Goal: Information Seeking & Learning: Find specific fact

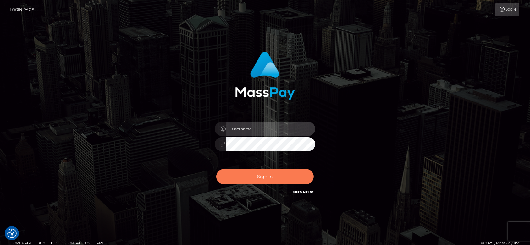
type input "[DOMAIN_NAME]"
click at [252, 174] on button "Sign in" at bounding box center [265, 176] width 98 height 15
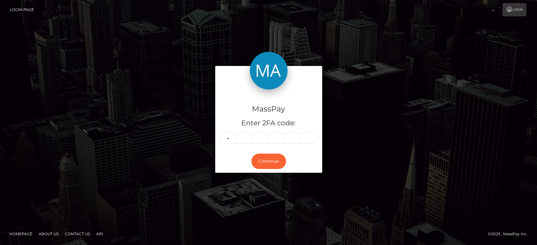
type input "8"
type input "6"
type input "0"
type input "3"
type input "9"
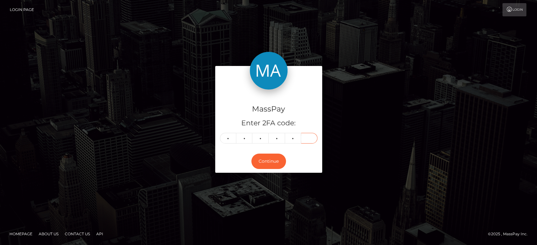
type input "3"
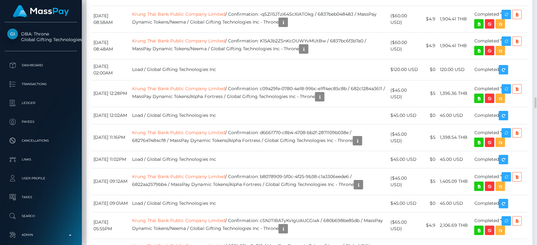
scroll to position [2209, 0]
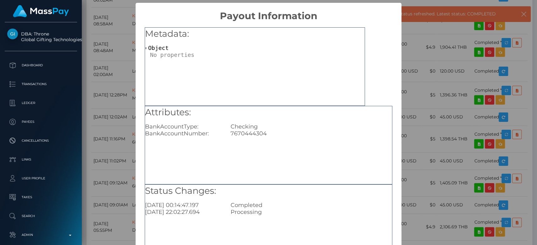
click at [248, 132] on div "7670444304" at bounding box center [311, 133] width 171 height 7
copy div "7670444304"
click at [429, 123] on div "× Payout Information Metadata: Object Attributes: BankAccountType: Checking Ban…" at bounding box center [268, 122] width 537 height 245
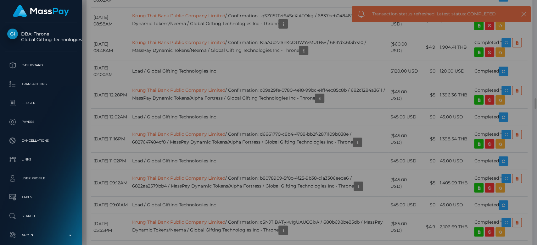
scroll to position [0, 0]
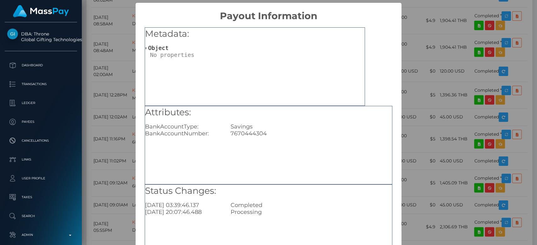
click at [398, 146] on div "× Payout Information Metadata: Object Attributes: BankAccountType: Savings Bank…" at bounding box center [268, 122] width 537 height 245
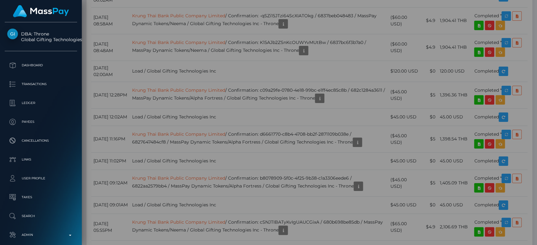
scroll to position [0, 0]
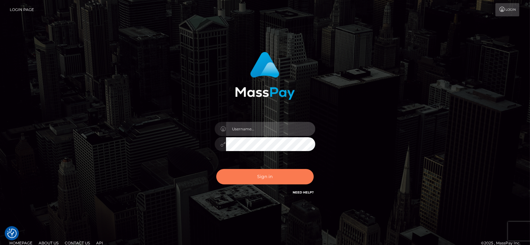
type input "[DOMAIN_NAME]"
click at [252, 175] on button "Sign in" at bounding box center [265, 176] width 98 height 15
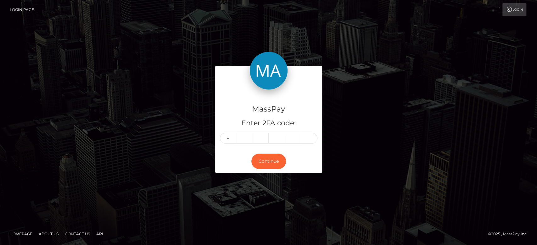
type input "1"
type input "3"
type input "1"
type input "4"
type input "3"
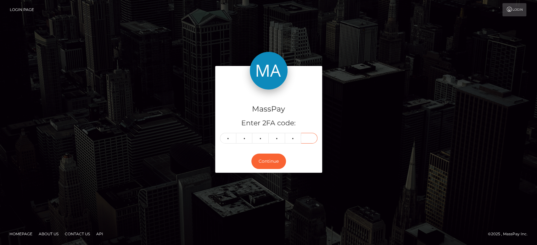
type input "6"
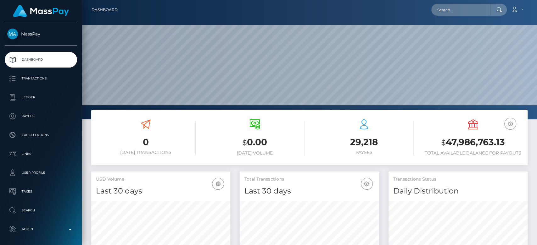
scroll to position [111, 139]
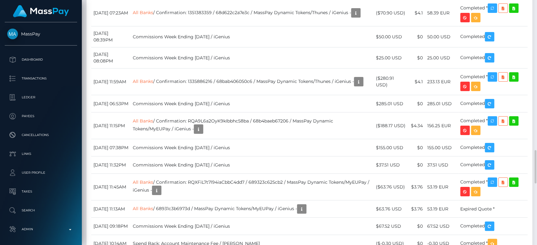
scroll to position [75, 139]
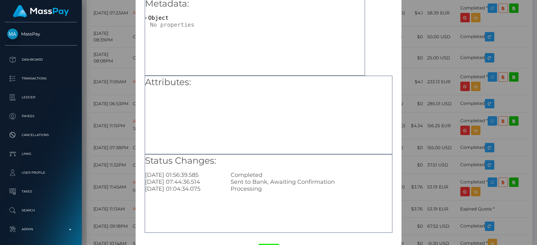
scroll to position [34, 0]
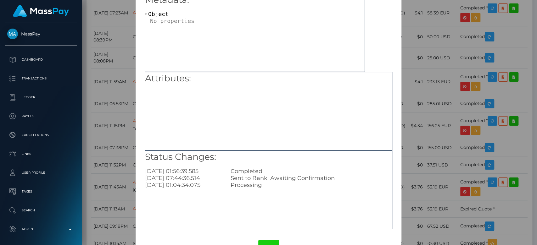
click at [413, 109] on div "× Payout Information Metadata: Object Attributes: Status Changes: 2025-10-08 01…" at bounding box center [268, 122] width 537 height 245
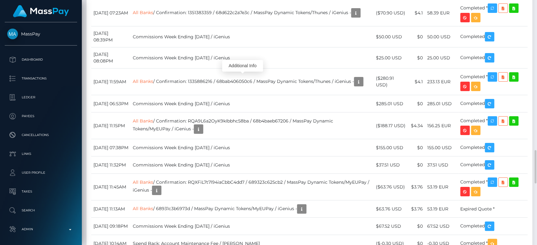
scroll to position [75, 139]
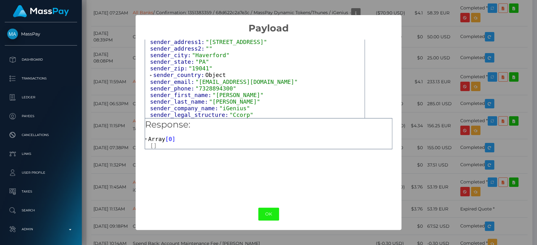
scroll to position [51, 0]
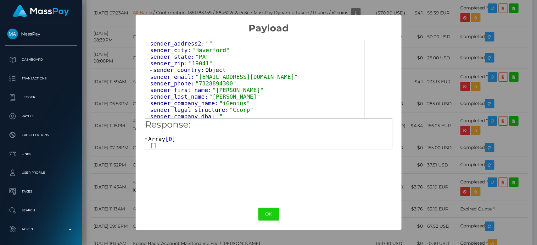
click at [208, 70] on span "Object" at bounding box center [215, 70] width 20 height 7
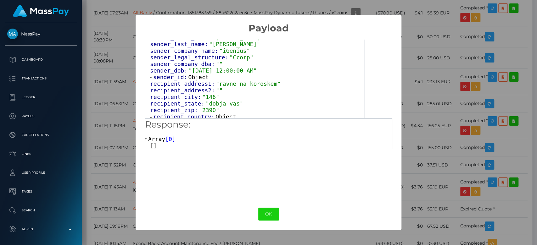
scroll to position [149, 0]
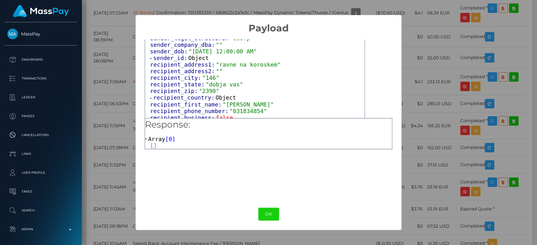
click at [193, 61] on span "Object" at bounding box center [198, 58] width 20 height 7
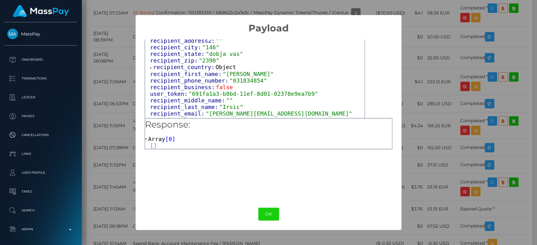
scroll to position [239, 0]
click at [217, 68] on span "Object" at bounding box center [225, 66] width 20 height 7
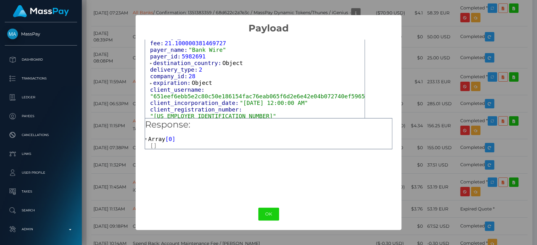
scroll to position [415, 0]
click at [223, 66] on span "Object" at bounding box center [232, 62] width 20 height 7
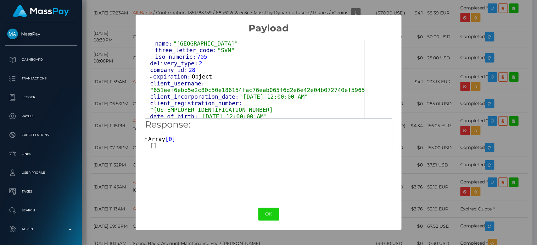
scroll to position [449, 0]
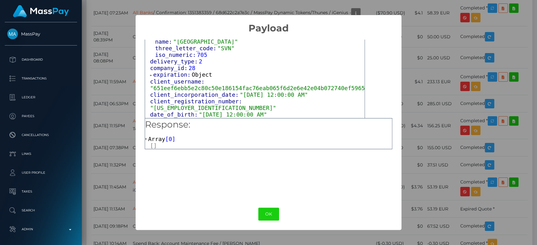
click at [199, 78] on span "Object" at bounding box center [202, 74] width 20 height 7
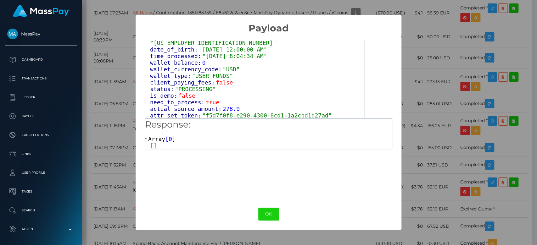
scroll to position [538, 0]
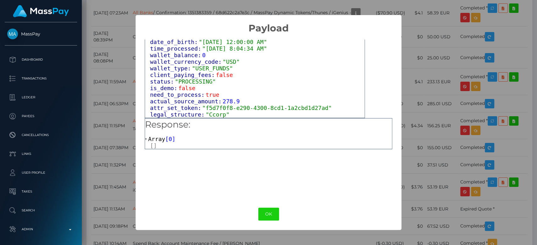
click at [159, 140] on span "Array" at bounding box center [156, 139] width 17 height 7
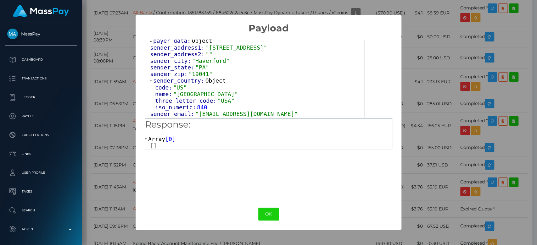
scroll to position [0, 0]
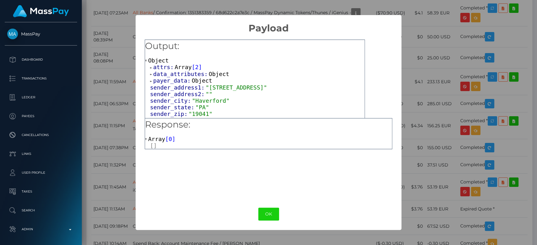
click at [181, 67] on span "Array" at bounding box center [183, 67] width 17 height 7
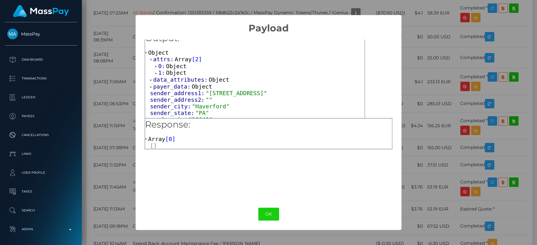
scroll to position [9, 0]
click at [178, 64] on span "Object" at bounding box center [176, 65] width 20 height 7
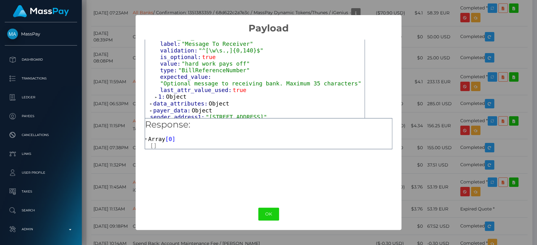
scroll to position [64, 0]
click at [178, 92] on span "Object" at bounding box center [176, 95] width 20 height 7
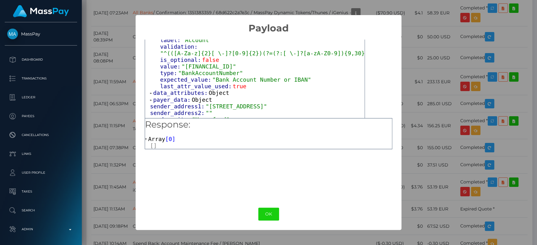
scroll to position [153, 0]
click at [216, 89] on span "Object" at bounding box center [219, 92] width 20 height 7
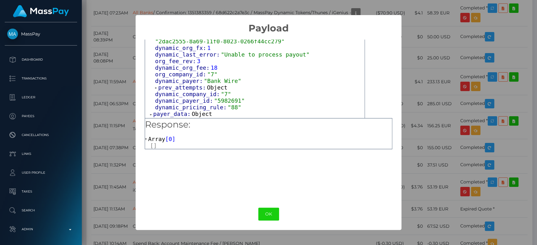
scroll to position [233, 0]
click at [209, 83] on span "Object" at bounding box center [217, 86] width 20 height 7
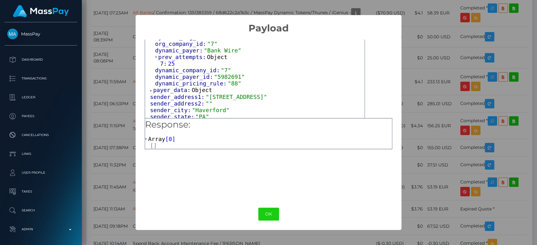
scroll to position [262, 0]
click at [201, 86] on span "Object" at bounding box center [202, 89] width 20 height 7
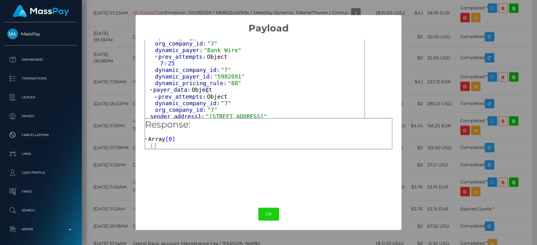
scroll to position [269, 0]
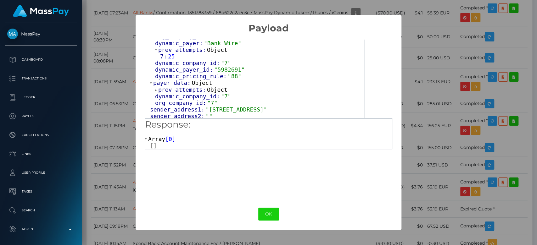
click at [214, 86] on span "Object" at bounding box center [217, 89] width 20 height 7
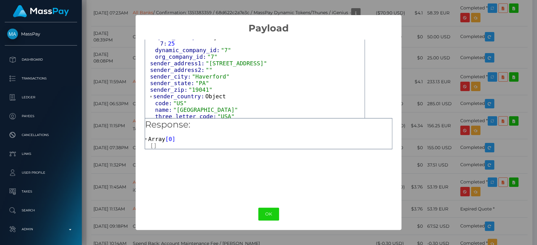
scroll to position [323, 0]
click at [211, 92] on span "Object" at bounding box center [215, 95] width 20 height 7
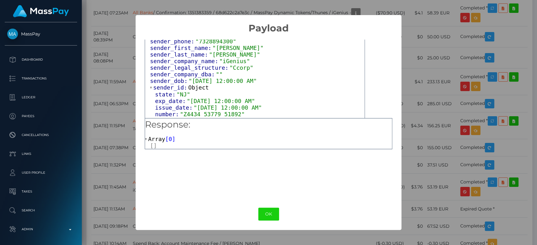
scroll to position [391, 0]
click at [196, 84] on span "Object" at bounding box center [198, 87] width 20 height 7
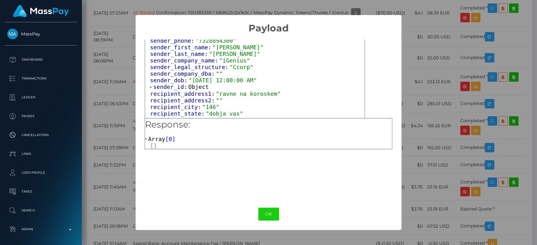
click at [196, 84] on span "Object" at bounding box center [198, 87] width 20 height 7
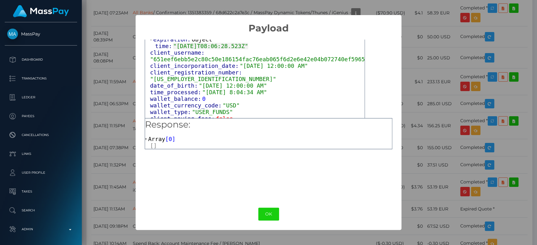
scroll to position [794, 0]
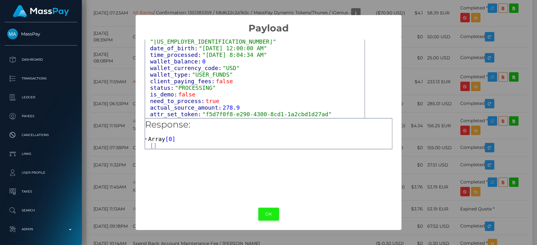
click at [271, 214] on button "OK" at bounding box center [268, 214] width 21 height 13
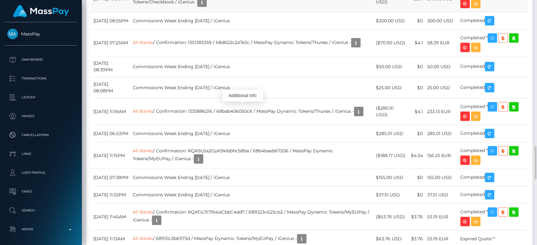
scroll to position [75, 139]
copy td "1ca370c2475342f5a67b9f1179e42220"
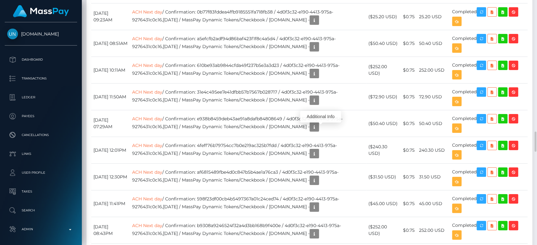
scroll to position [75, 139]
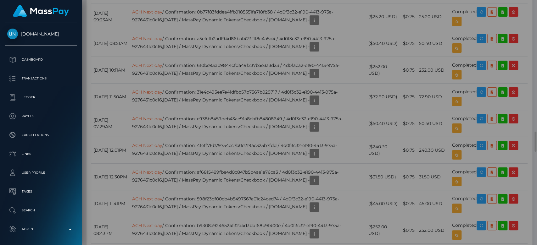
scroll to position [0, 0]
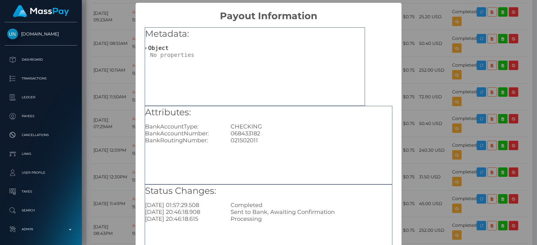
click at [395, 134] on div "Metadata: Object Attributes: BankAccountType: CHECKING BankAccountNumber: [FINA…" at bounding box center [269, 143] width 266 height 243
click at [486, 99] on div "× Payout Information Metadata: Object Attributes: BankAccountType: CHECKING Ban…" at bounding box center [268, 122] width 537 height 245
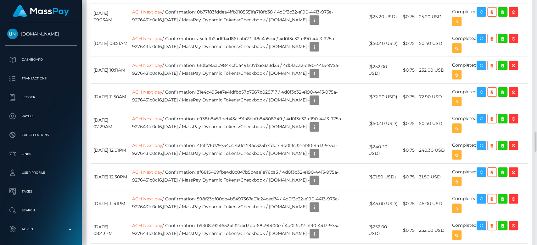
scroll to position [75, 139]
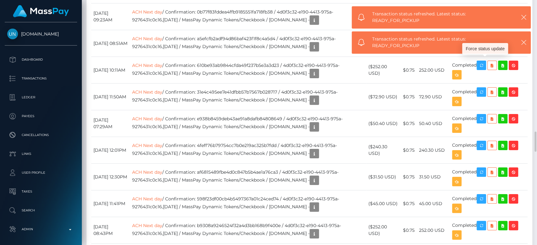
click at [491, 31] on div "Transaction status refreshed. Latest status: READY_FOR_PICKUP" at bounding box center [441, 42] width 179 height 22
drag, startPoint x: 521, startPoint y: 15, endPoint x: 524, endPoint y: 15, distance: 3.5
click at [523, 15] on icon "button" at bounding box center [524, 17] width 6 height 6
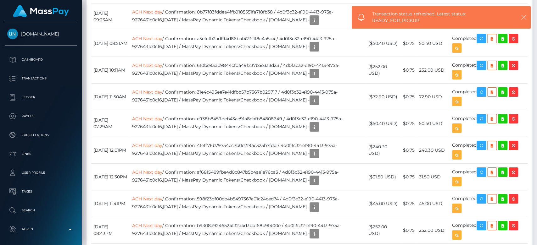
click at [525, 16] on icon "button" at bounding box center [524, 17] width 6 height 6
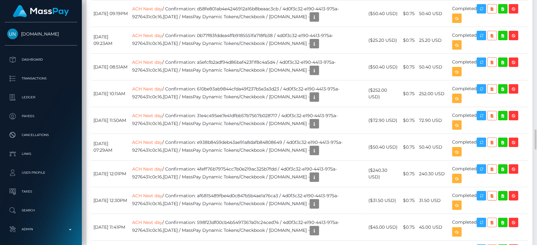
drag, startPoint x: 445, startPoint y: 87, endPoint x: 420, endPoint y: 86, distance: 24.9
copy td "233.10 USD"
drag, startPoint x: 445, startPoint y: 150, endPoint x: 423, endPoint y: 148, distance: 22.7
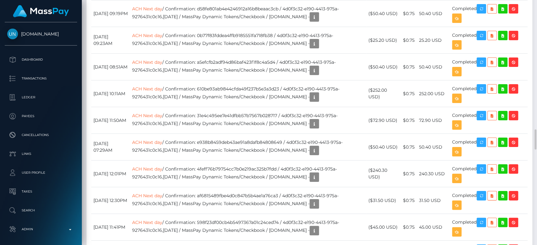
copy td "111.60 USD"
drag, startPoint x: 448, startPoint y: 117, endPoint x: 422, endPoint y: 125, distance: 27.2
copy td "175.50 USD"
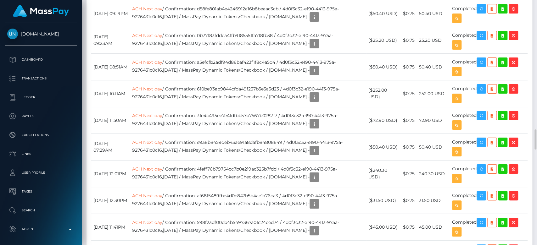
drag, startPoint x: 447, startPoint y: 85, endPoint x: 422, endPoint y: 89, distance: 24.9
copy td "233.10 USD"
drag, startPoint x: 443, startPoint y: 52, endPoint x: 422, endPoint y: 52, distance: 21.7
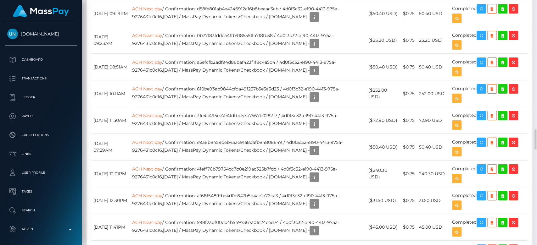
copy td "22.50 USD"
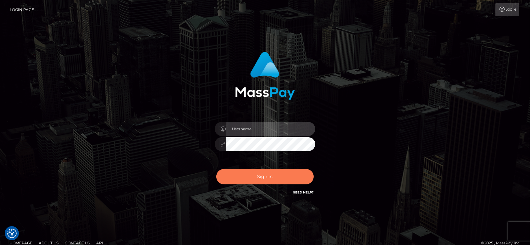
type input "fr.es"
click at [244, 171] on button "Sign in" at bounding box center [265, 176] width 98 height 15
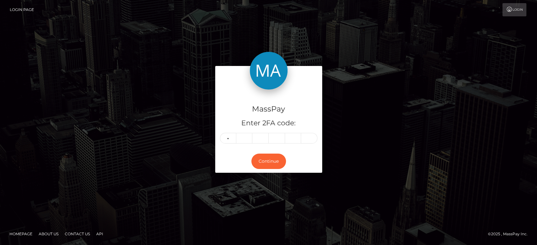
type input "0"
type input "1"
type input "3"
type input "9"
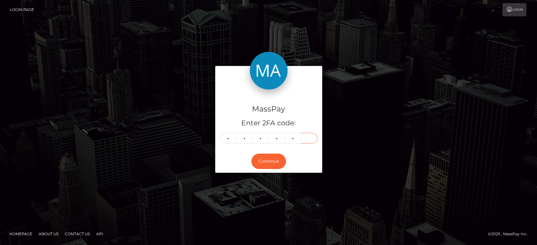
type input "3"
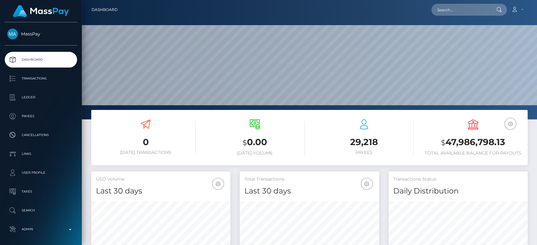
scroll to position [111, 139]
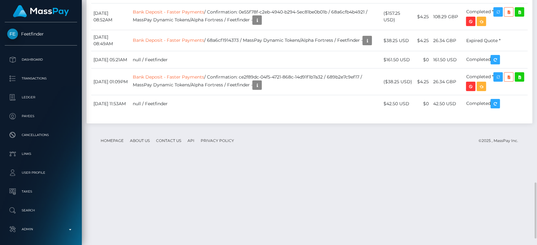
scroll to position [802, 0]
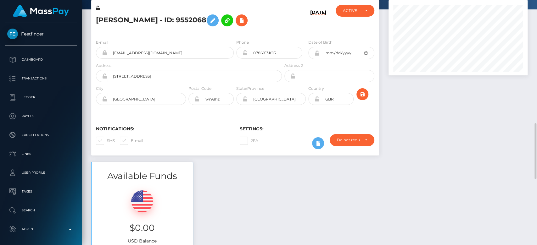
scroll to position [0, 0]
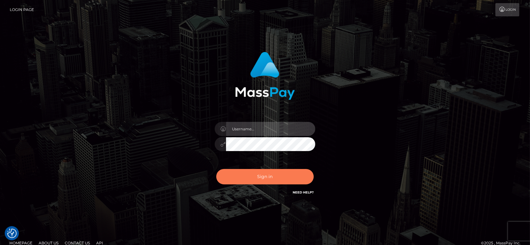
type input "fr.es"
click at [268, 177] on button "Sign in" at bounding box center [265, 176] width 98 height 15
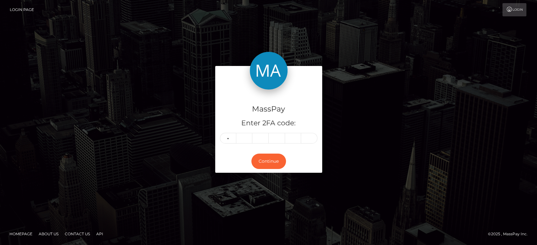
type input "2"
type input "9"
type input "2"
type input "6"
type input "7"
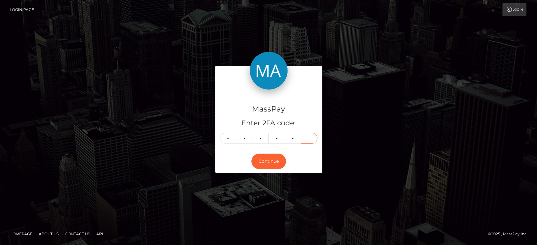
type input "4"
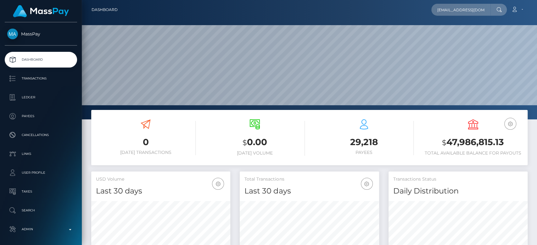
type input "[EMAIL_ADDRESS][DOMAIN_NAME]"
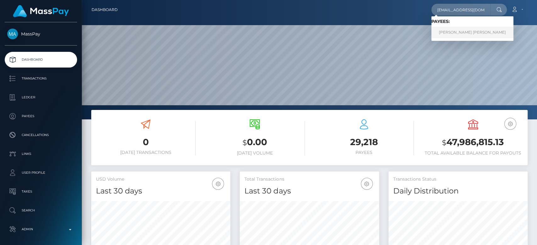
click at [448, 29] on link "REGAN JAMES MATTHEWS" at bounding box center [472, 33] width 82 height 12
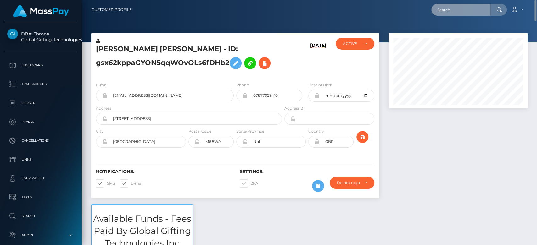
click at [453, 13] on input "text" at bounding box center [460, 10] width 59 height 12
paste input "[PERSON_NAME][EMAIL_ADDRESS][DOMAIN_NAME]"
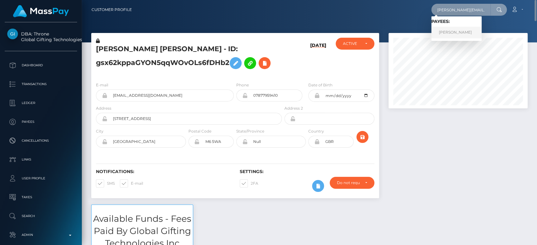
type input "[PERSON_NAME][EMAIL_ADDRESS][DOMAIN_NAME]"
click at [455, 32] on link "[PERSON_NAME]" at bounding box center [456, 33] width 50 height 12
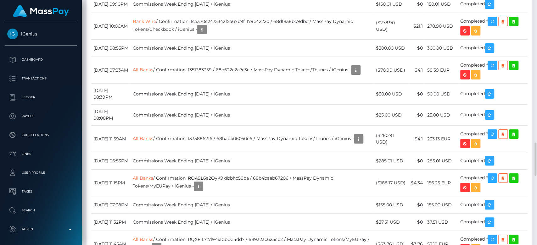
scroll to position [1041, 0]
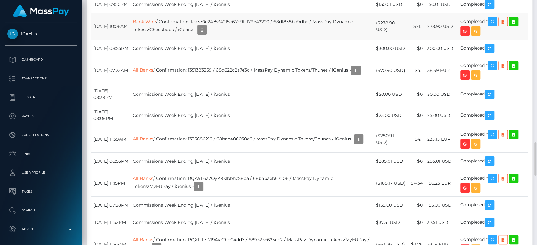
click at [156, 25] on link "Bank Wire" at bounding box center [144, 22] width 23 height 6
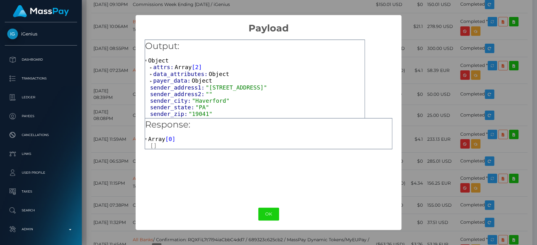
click at [179, 66] on span "Array" at bounding box center [183, 67] width 17 height 7
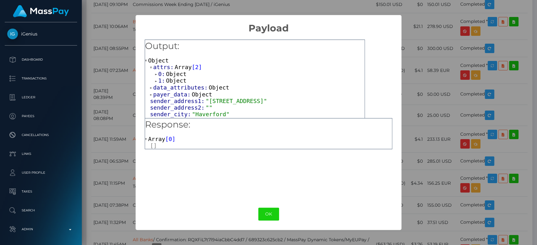
click at [174, 74] on span "Object" at bounding box center [176, 74] width 20 height 7
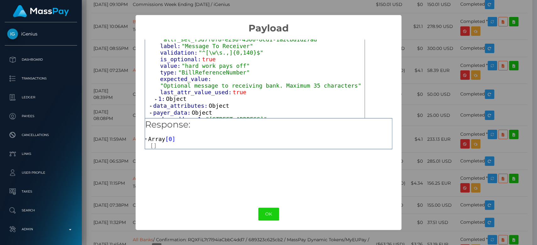
scroll to position [63, 0]
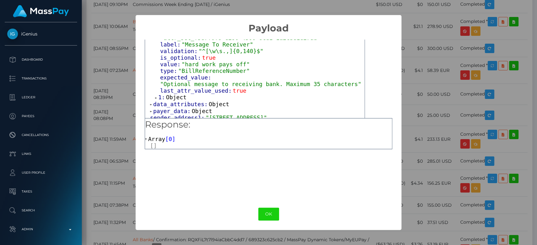
click at [179, 94] on span "Object" at bounding box center [176, 97] width 20 height 7
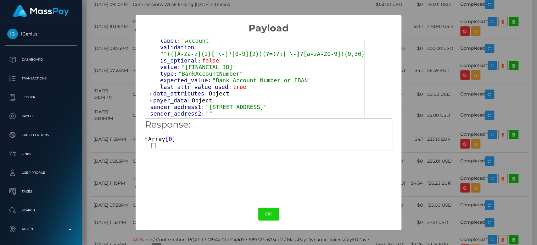
scroll to position [154, 0]
click at [214, 89] on span "Object" at bounding box center [219, 92] width 20 height 7
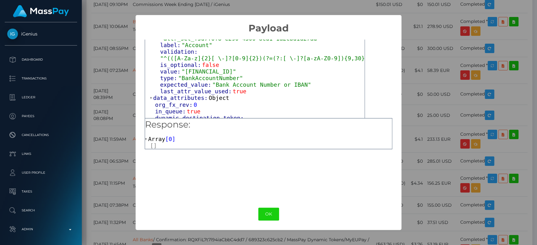
scroll to position [146, 0]
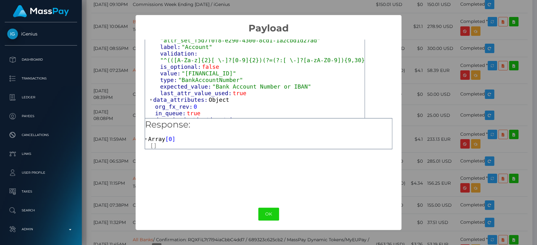
click at [443, 111] on div "× Payload Output: Object attrs: Array [ 2 ] 0: Object input_type: "text" token:…" at bounding box center [268, 122] width 537 height 245
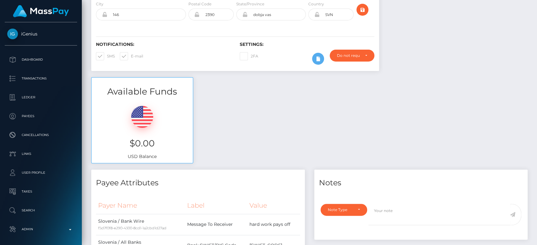
scroll to position [0, 0]
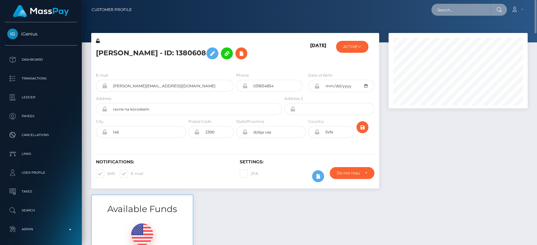
click at [459, 12] on input "text" at bounding box center [460, 10] width 59 height 12
paste input "xreganmatthewsx@gmail.com"
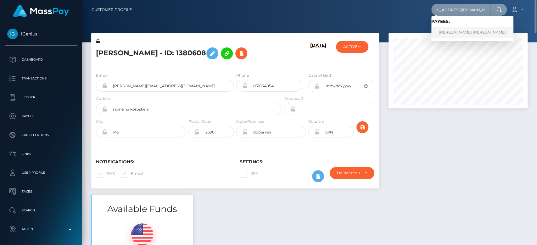
type input "xreganmatthewsx@gmail.com"
click at [457, 31] on link "REGAN JAMES MATTHEWS" at bounding box center [472, 33] width 82 height 12
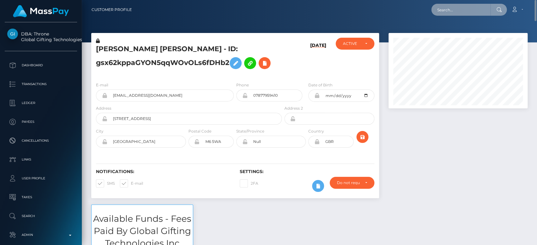
click at [481, 12] on input "text" at bounding box center [460, 10] width 59 height 12
paste input "[EMAIL_ADDRESS][DOMAIN_NAME]"
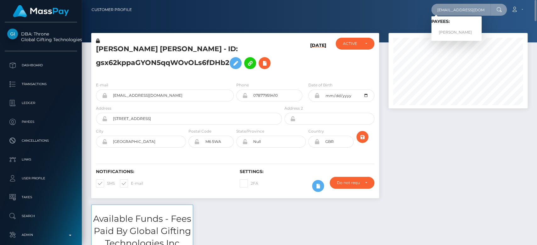
type input "[EMAIL_ADDRESS][DOMAIN_NAME]"
click at [452, 30] on link "HONGYAN WU" at bounding box center [456, 33] width 50 height 12
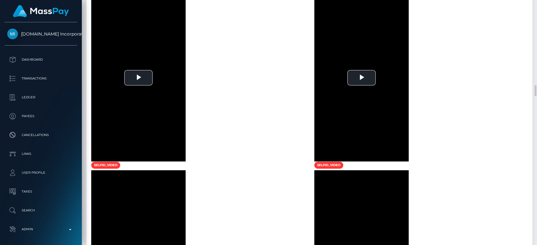
scroll to position [1546, 0]
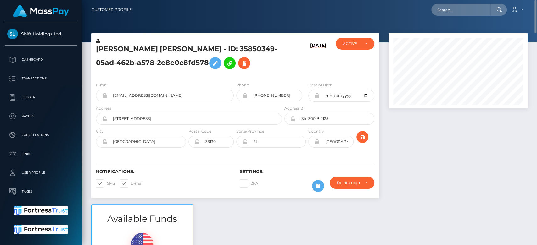
click at [186, 67] on h5 "RYAN MYRON CHE MACGREGOR-WRIGHT - ID: 35850349-05ad-462b-a578-2e8e0c8fd578" at bounding box center [187, 58] width 182 height 28
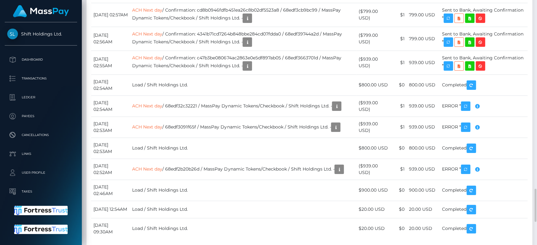
scroll to position [1423, 0]
